Goal: Communication & Community: Answer question/provide support

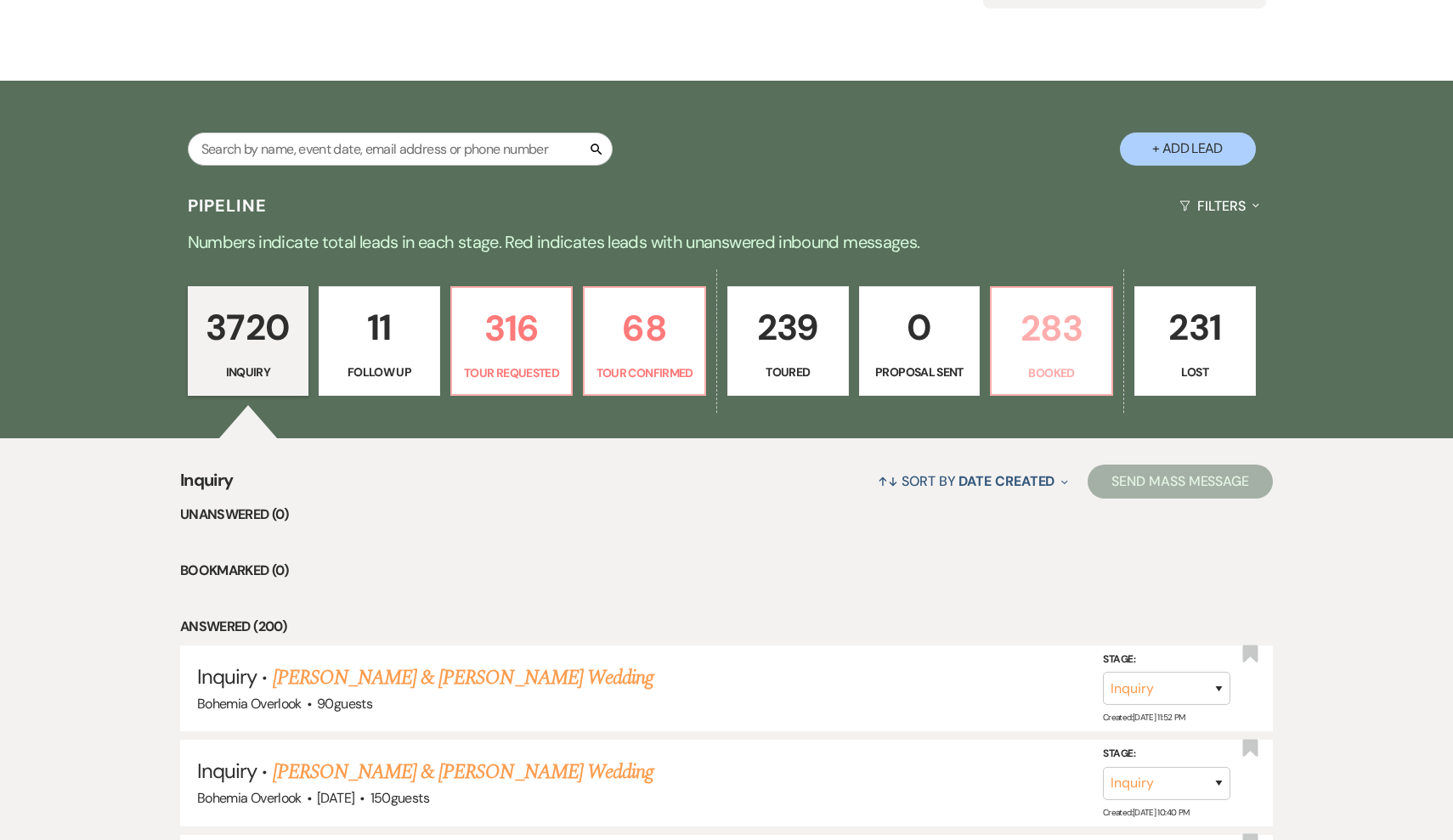
click at [1069, 346] on p "283" at bounding box center [1051, 328] width 99 height 57
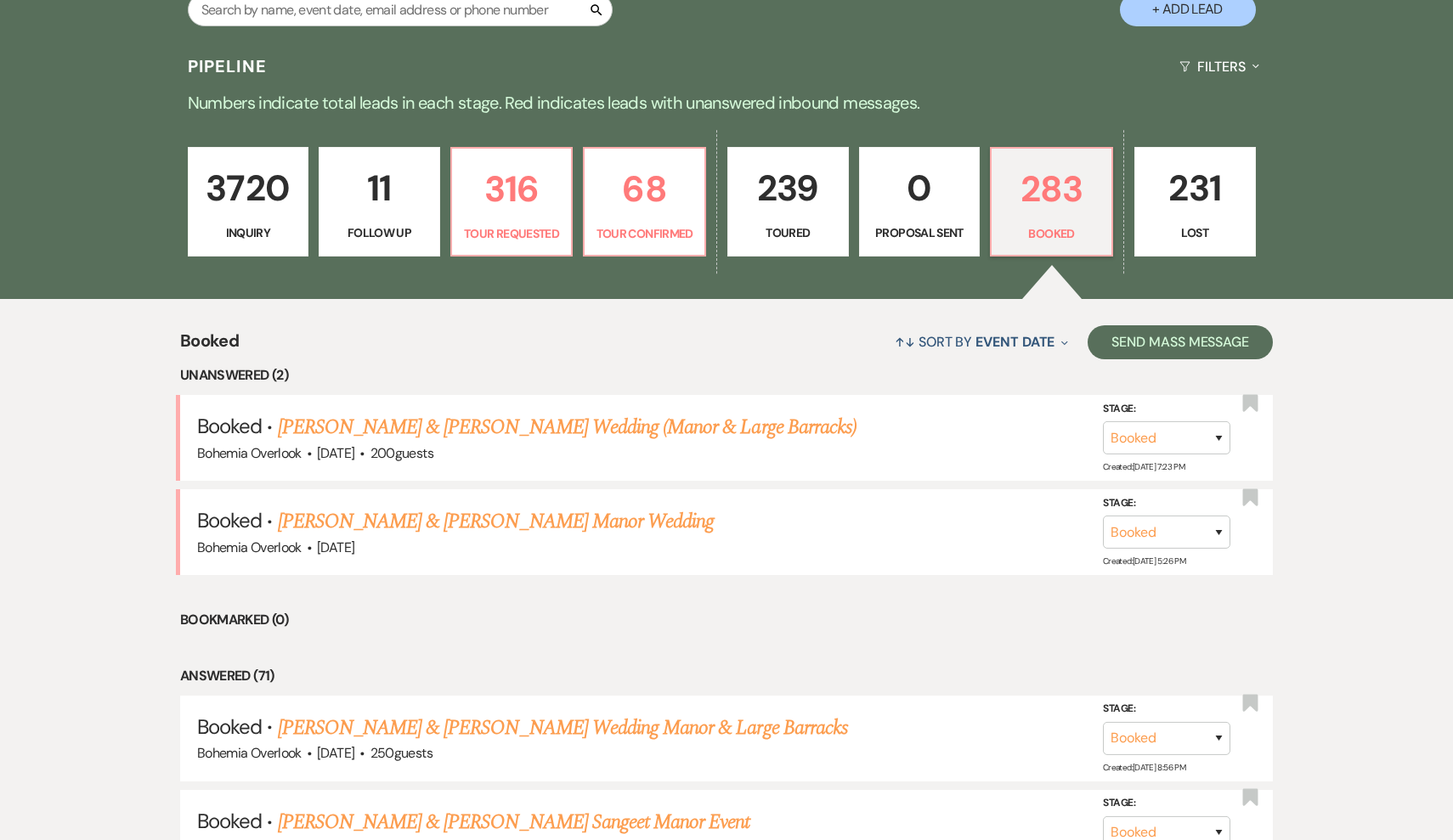
scroll to position [385, 0]
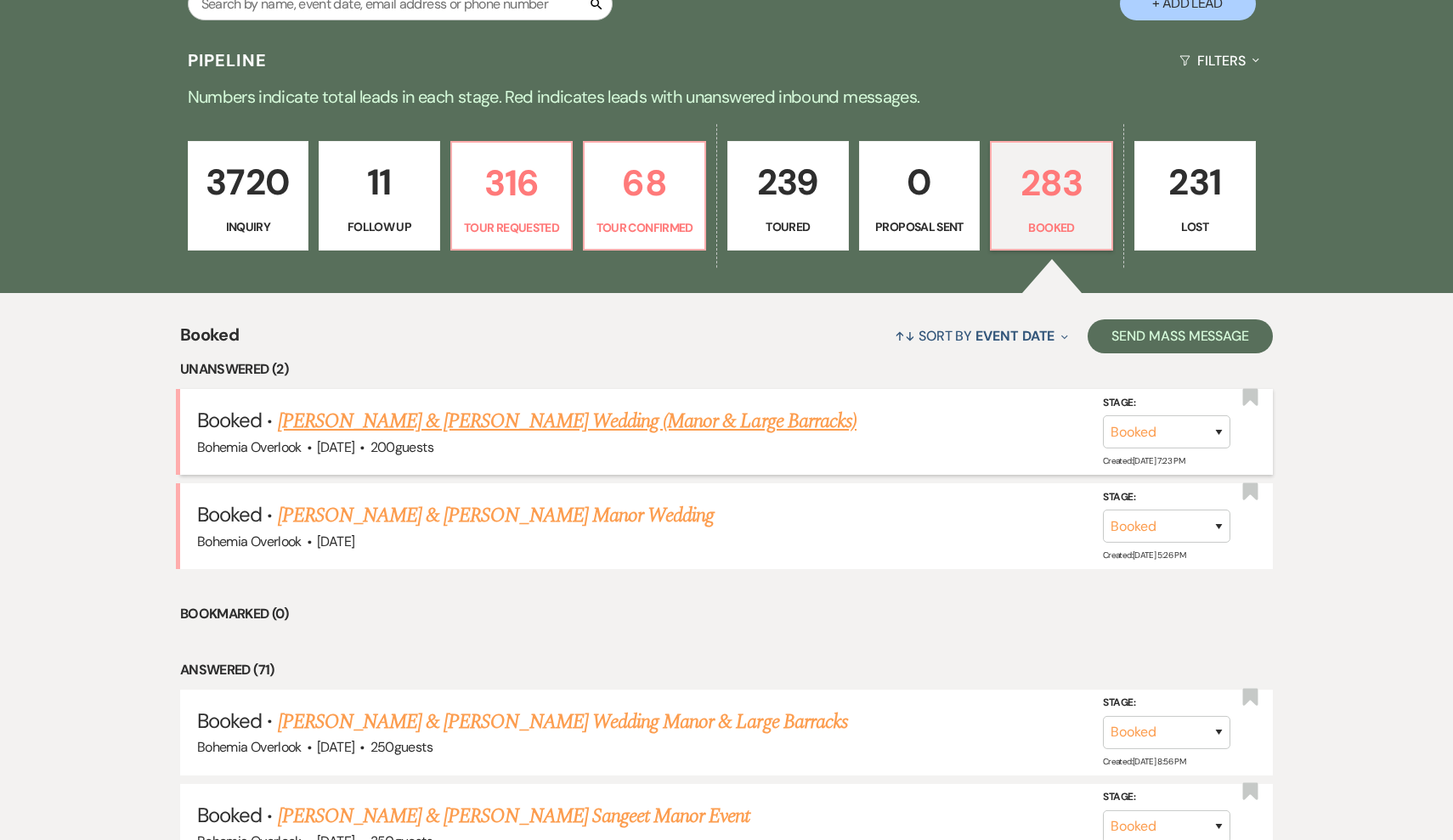
click at [760, 422] on link "[PERSON_NAME] & [PERSON_NAME] Wedding (Manor & Large Barracks)" at bounding box center [567, 421] width 579 height 31
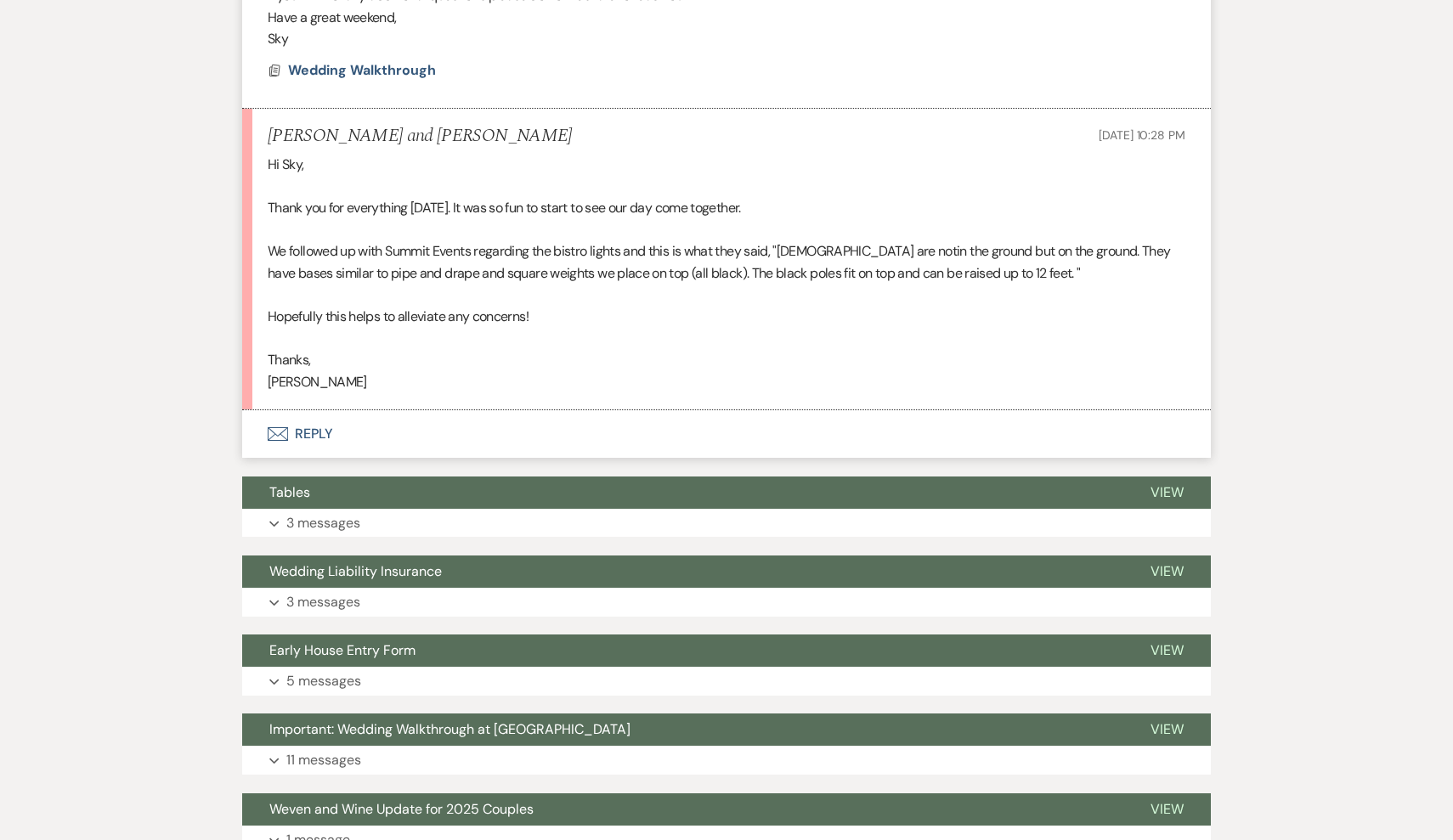
scroll to position [723, 0]
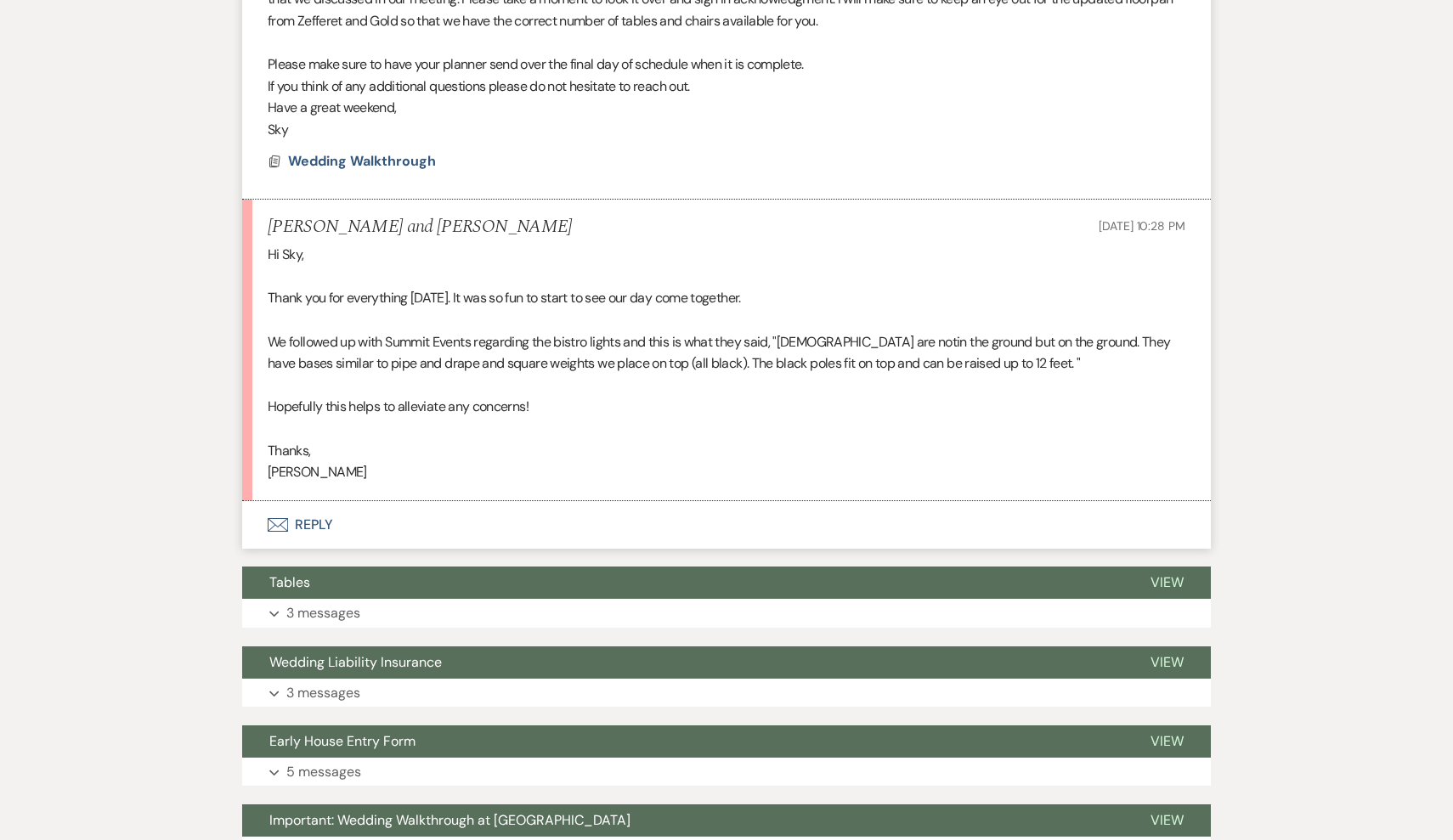
click at [323, 501] on button "Envelope Reply" at bounding box center [726, 524] width 969 height 47
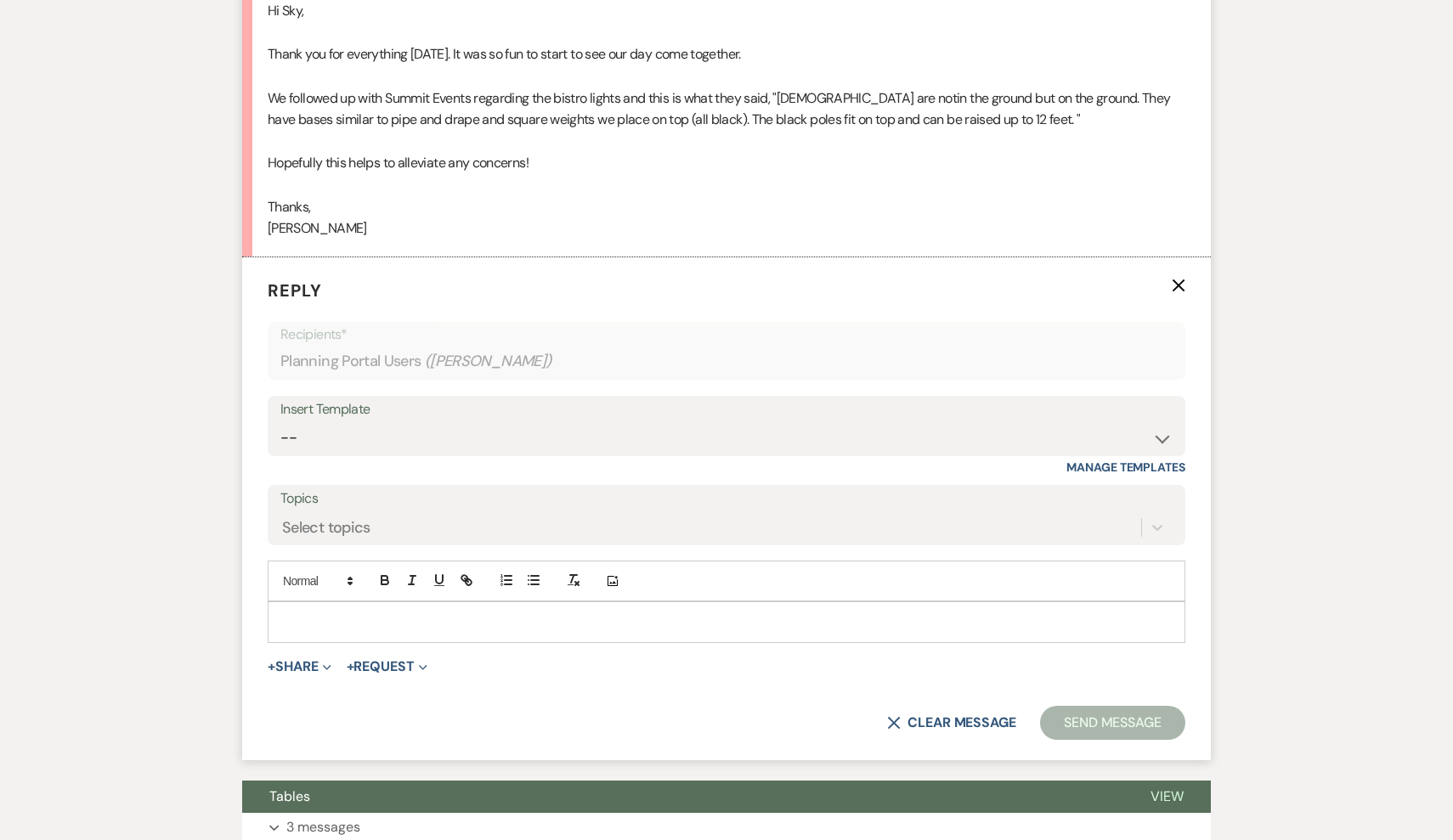
scroll to position [968, 0]
click at [387, 614] on p at bounding box center [726, 620] width 891 height 18
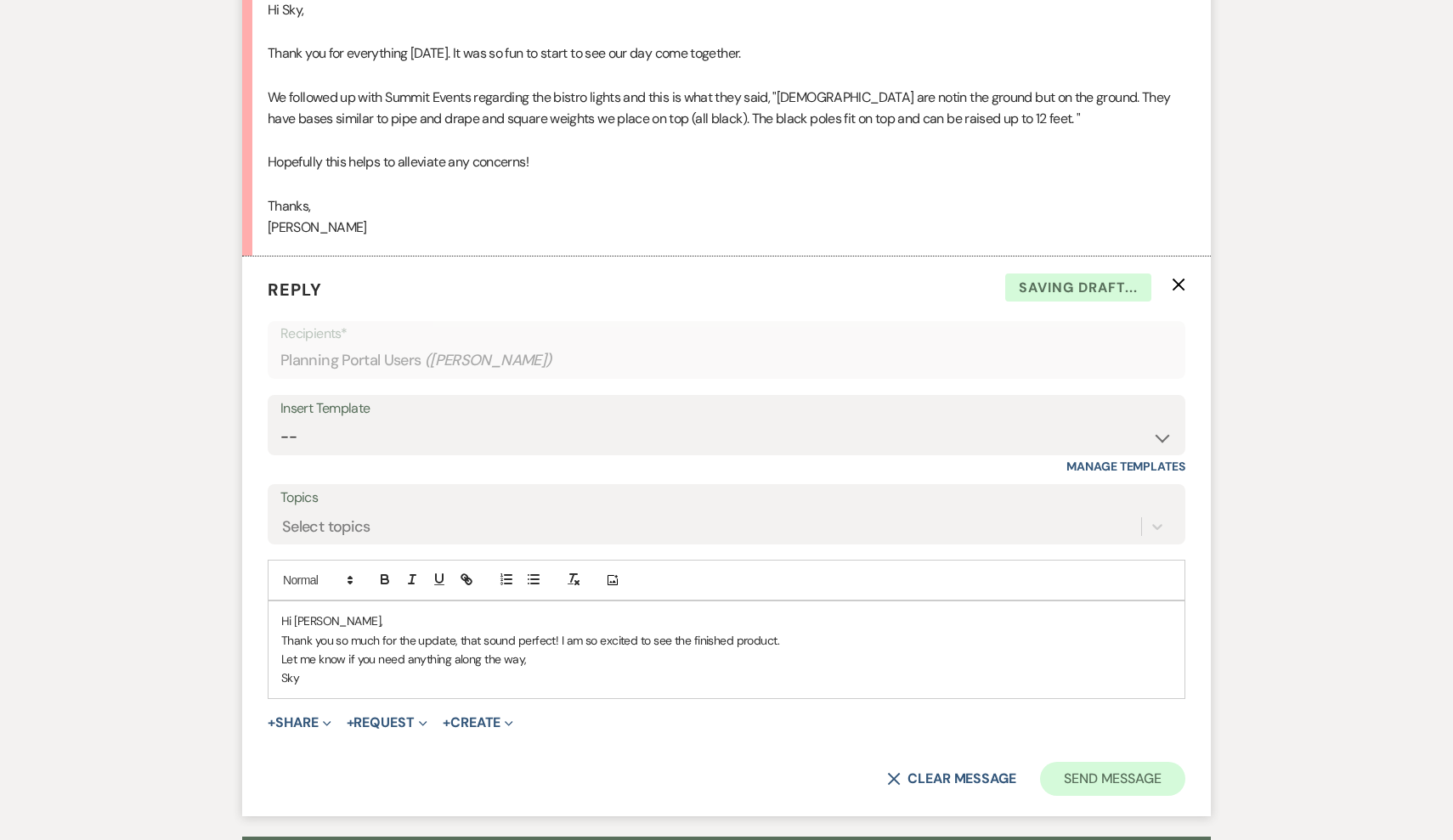
click at [1126, 765] on button "Send Message" at bounding box center [1112, 778] width 146 height 34
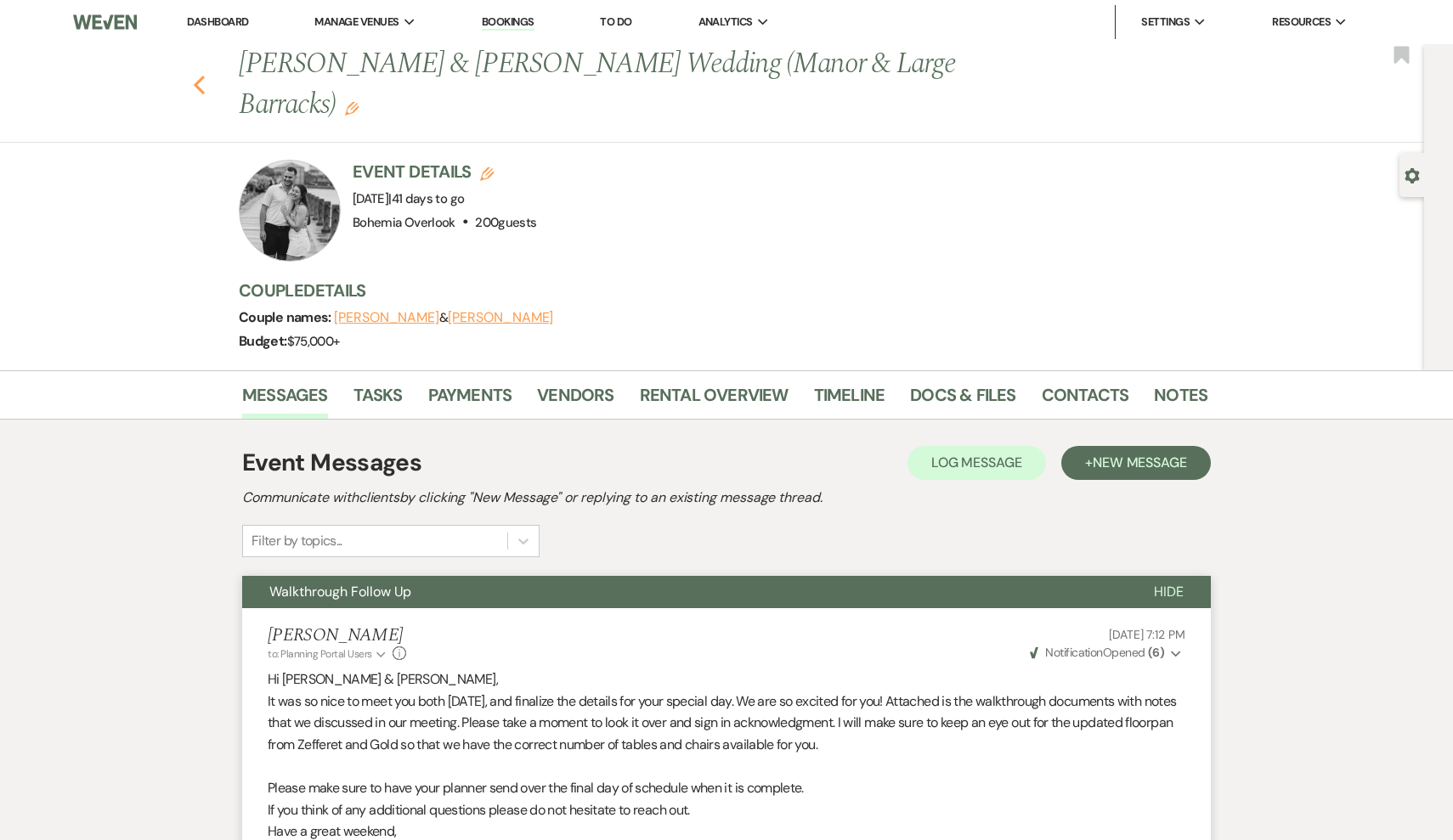
scroll to position [0, 0]
click at [202, 74] on icon "Previous" at bounding box center [199, 84] width 13 height 20
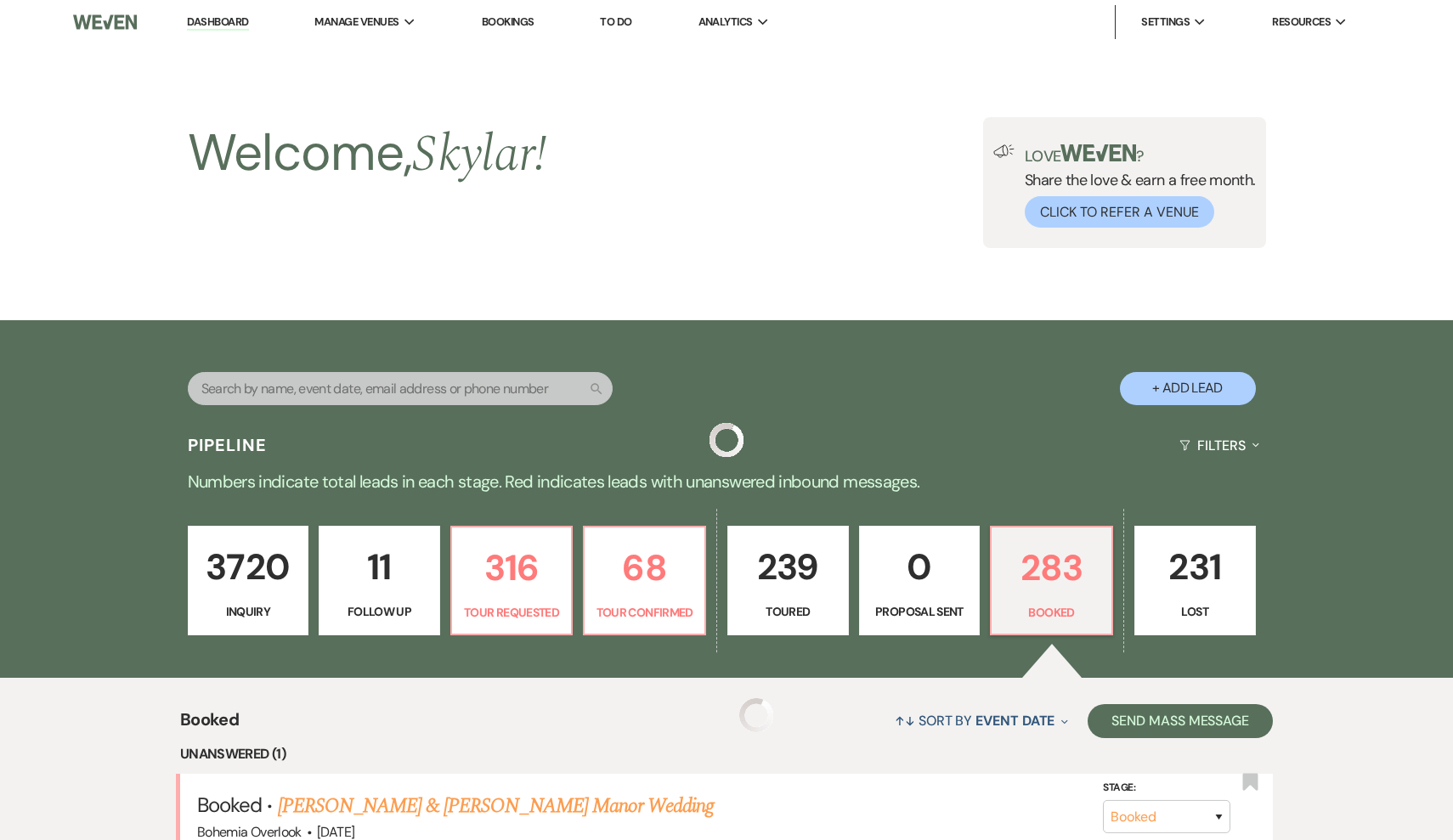
scroll to position [385, 0]
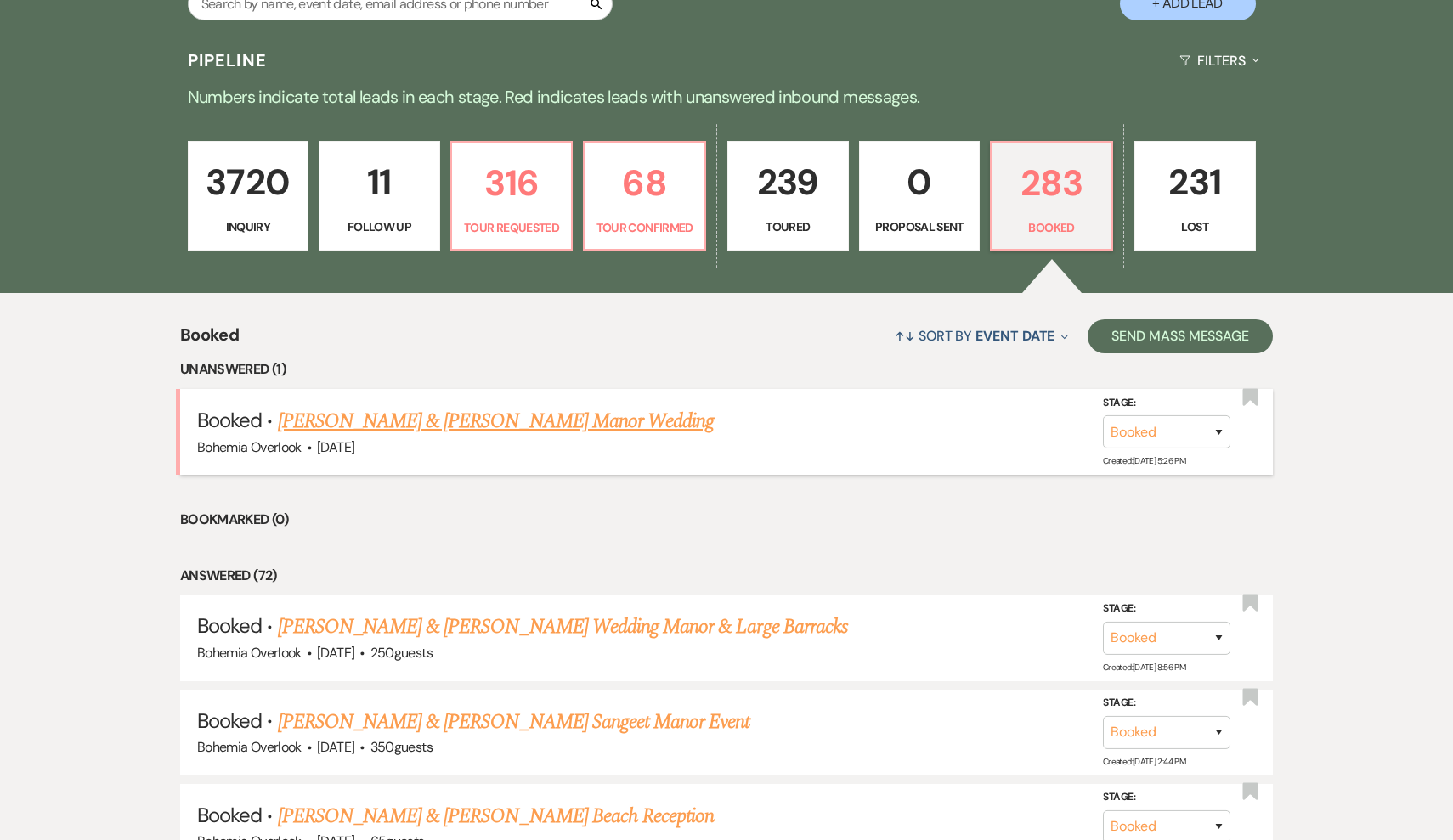
click at [562, 420] on link "[PERSON_NAME] & [PERSON_NAME] Manor Wedding" at bounding box center [496, 421] width 437 height 31
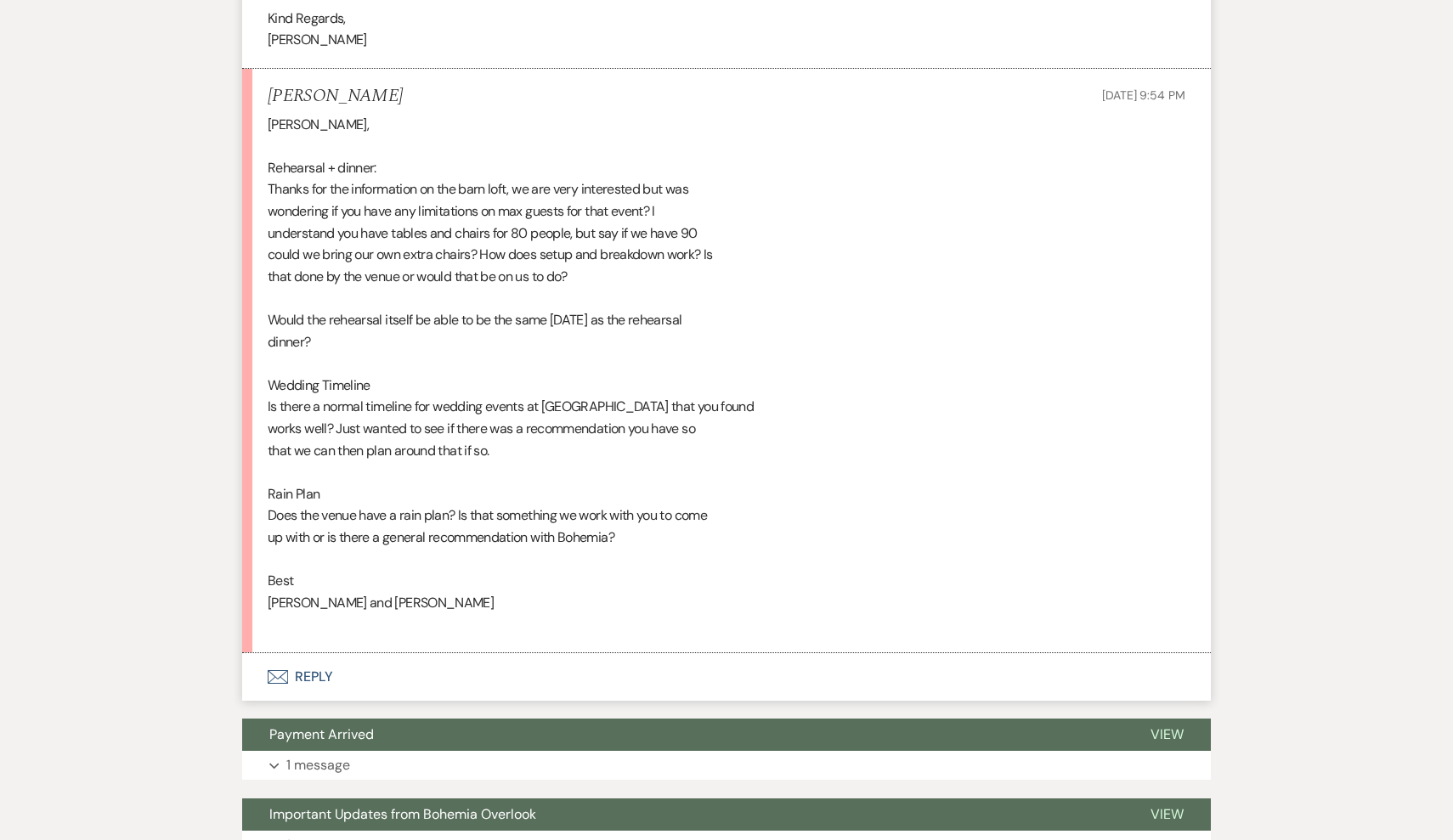
scroll to position [1604, 0]
click at [318, 652] on button "Envelope Reply" at bounding box center [726, 675] width 969 height 47
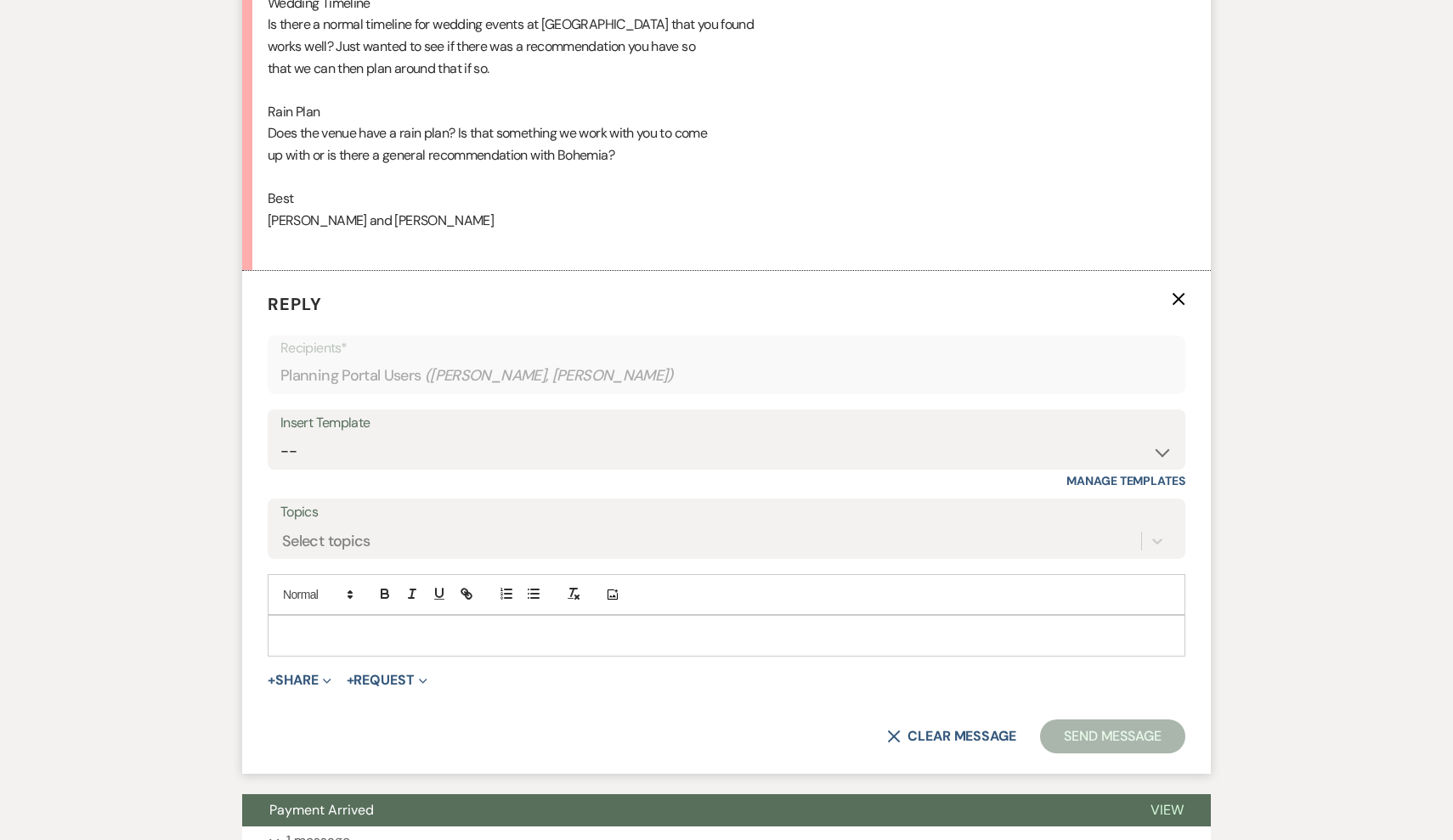
scroll to position [2049, 0]
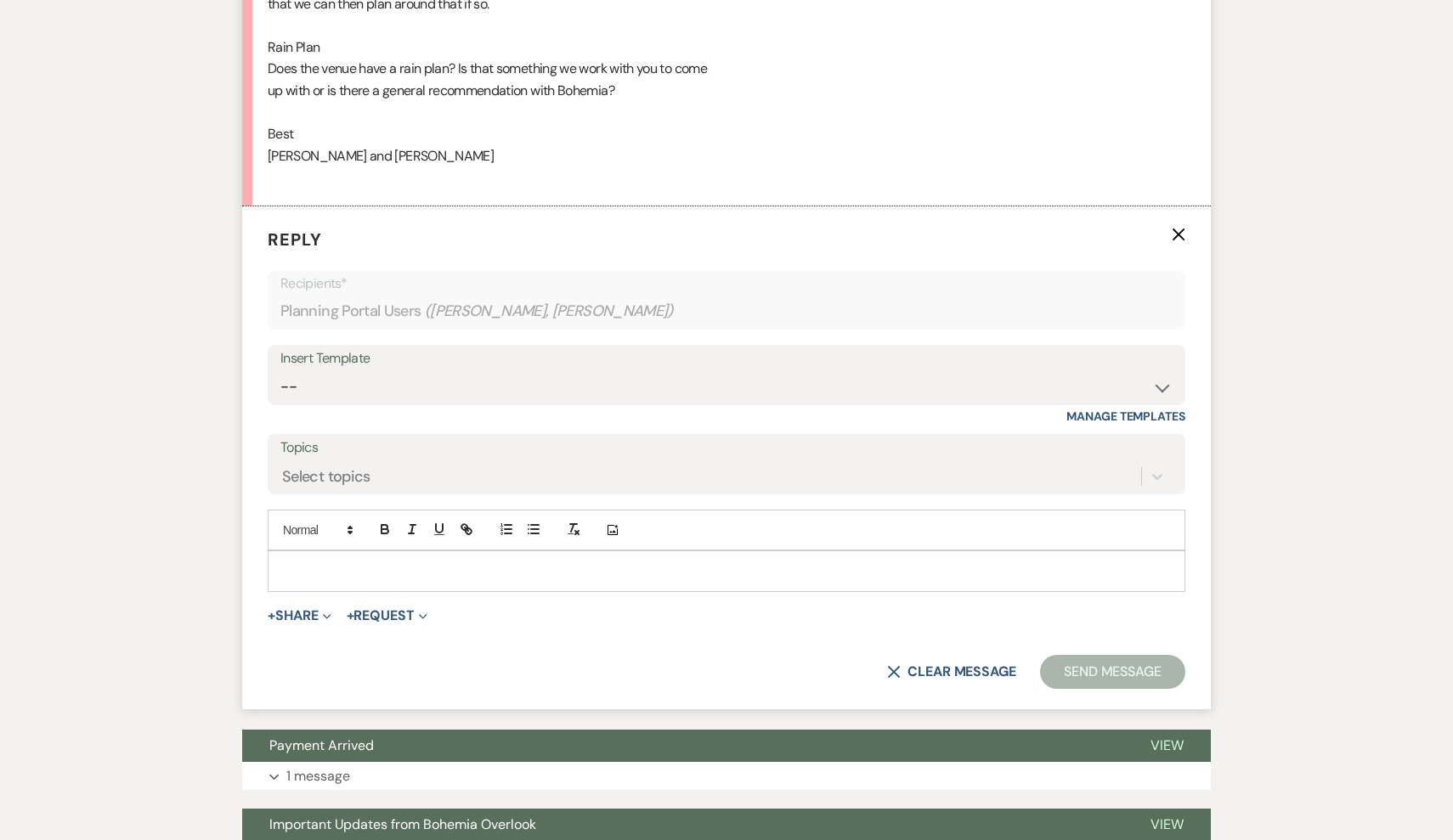
click at [380, 561] on p at bounding box center [726, 570] width 891 height 18
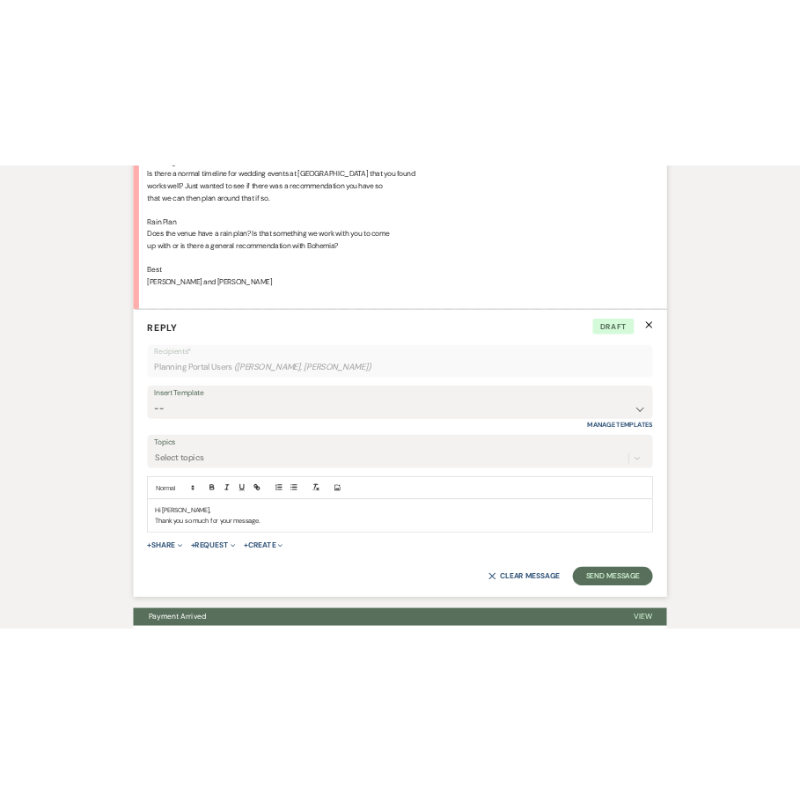
scroll to position [2070, 0]
